Goal: Navigation & Orientation: Go to known website

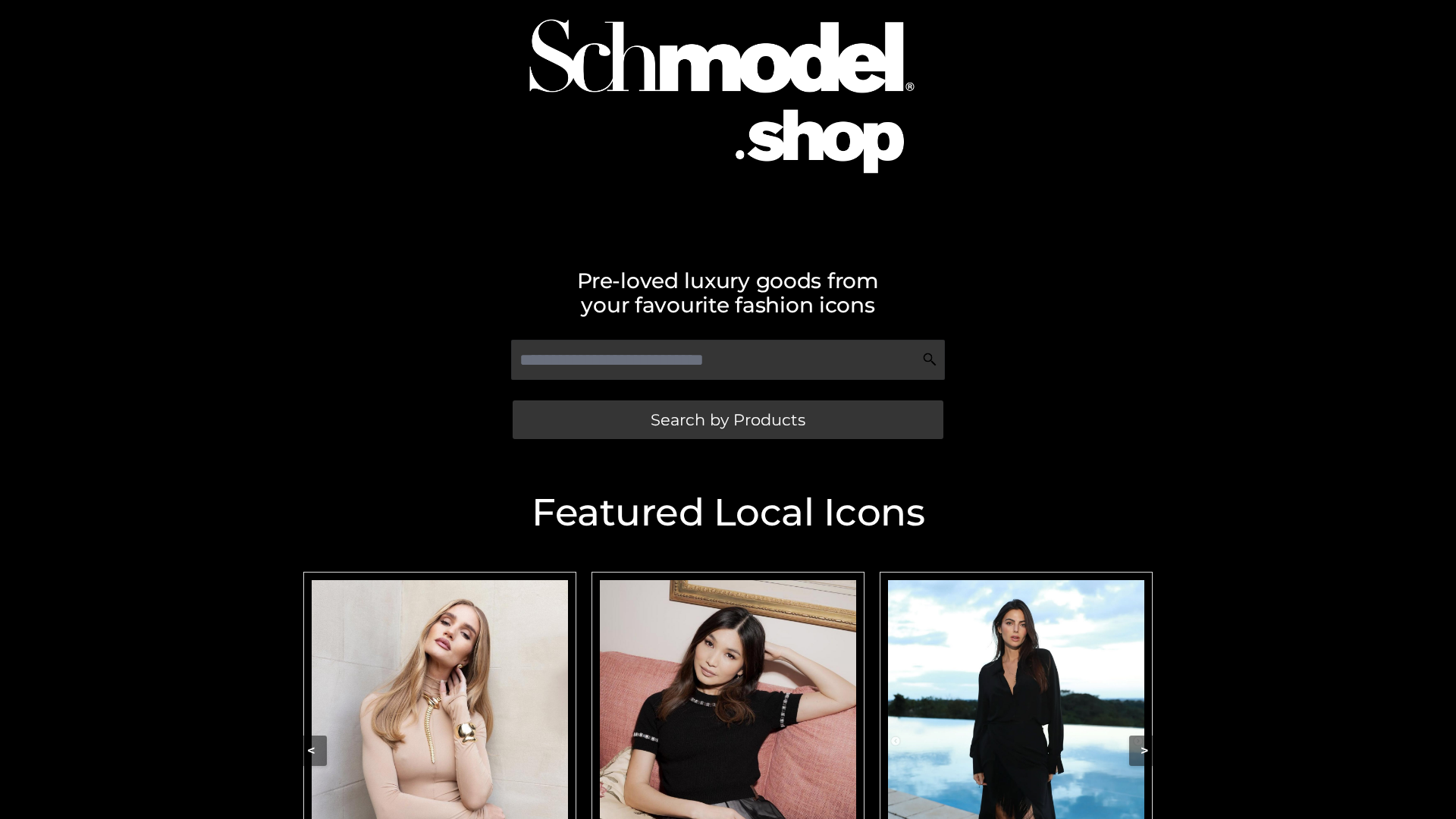
scroll to position [322, 0]
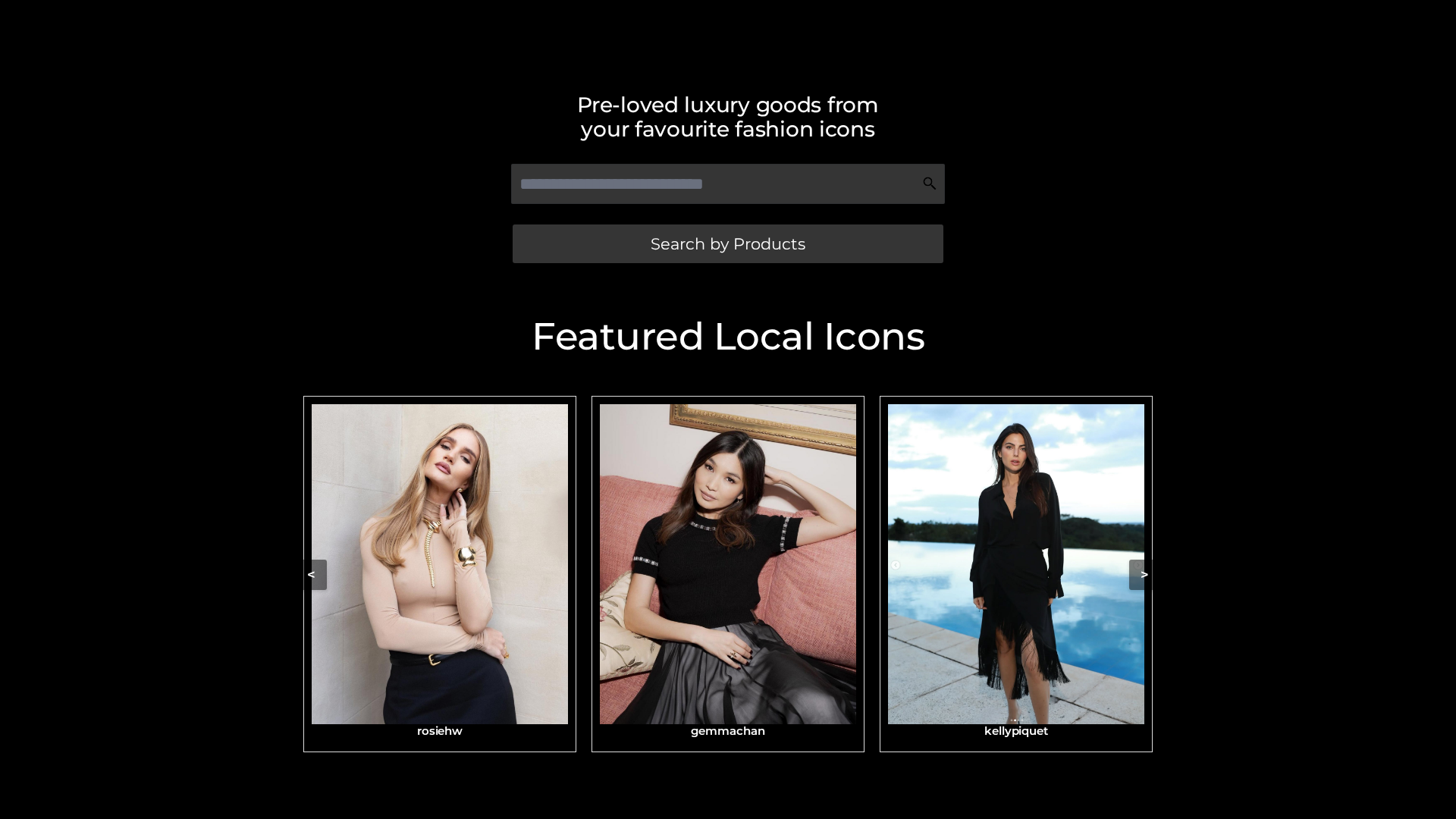
scroll to position [322, 0]
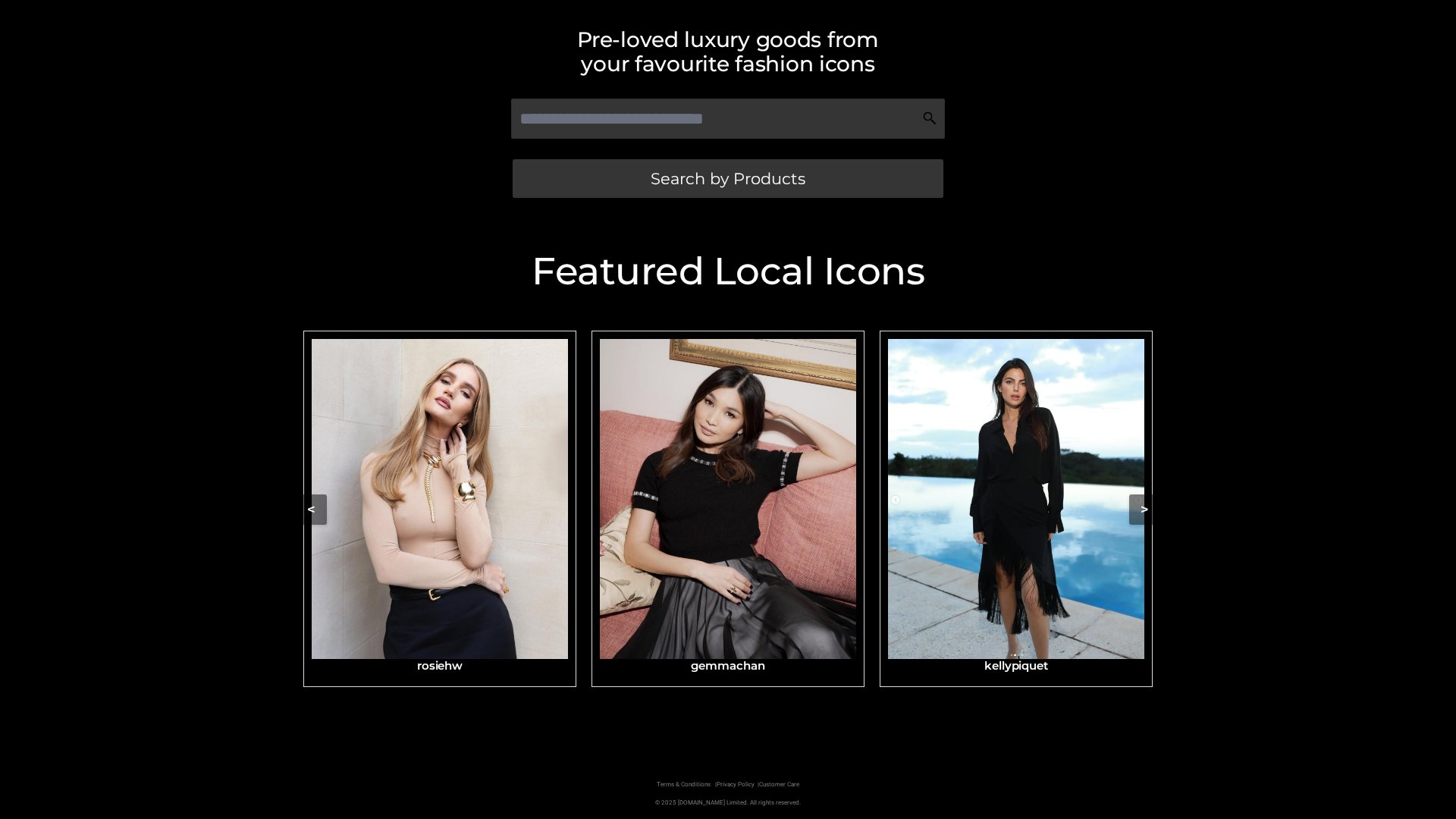
scroll to position [322, 0]
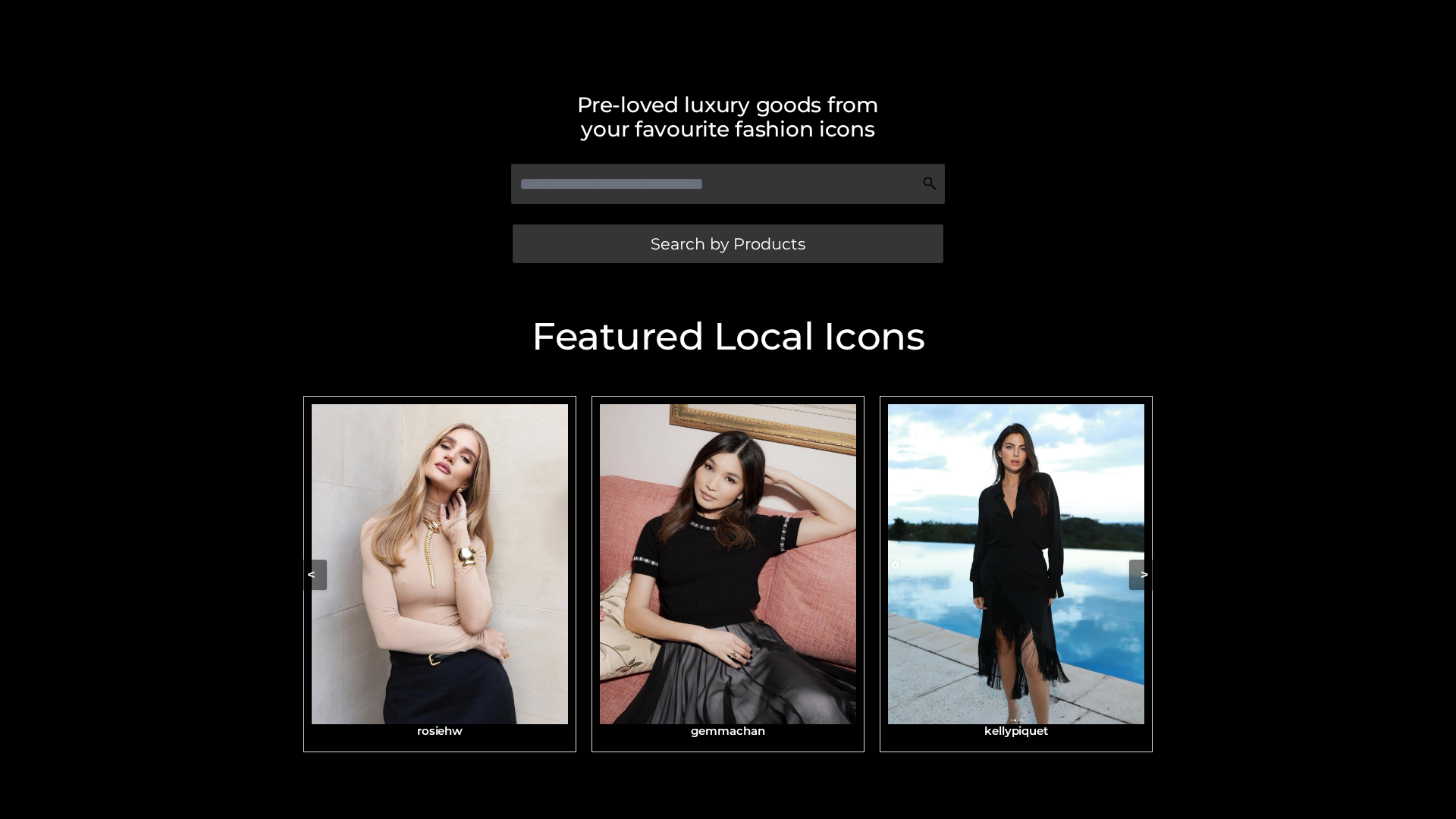
scroll to position [322, 0]
